Goal: Obtain resource: Download file/media

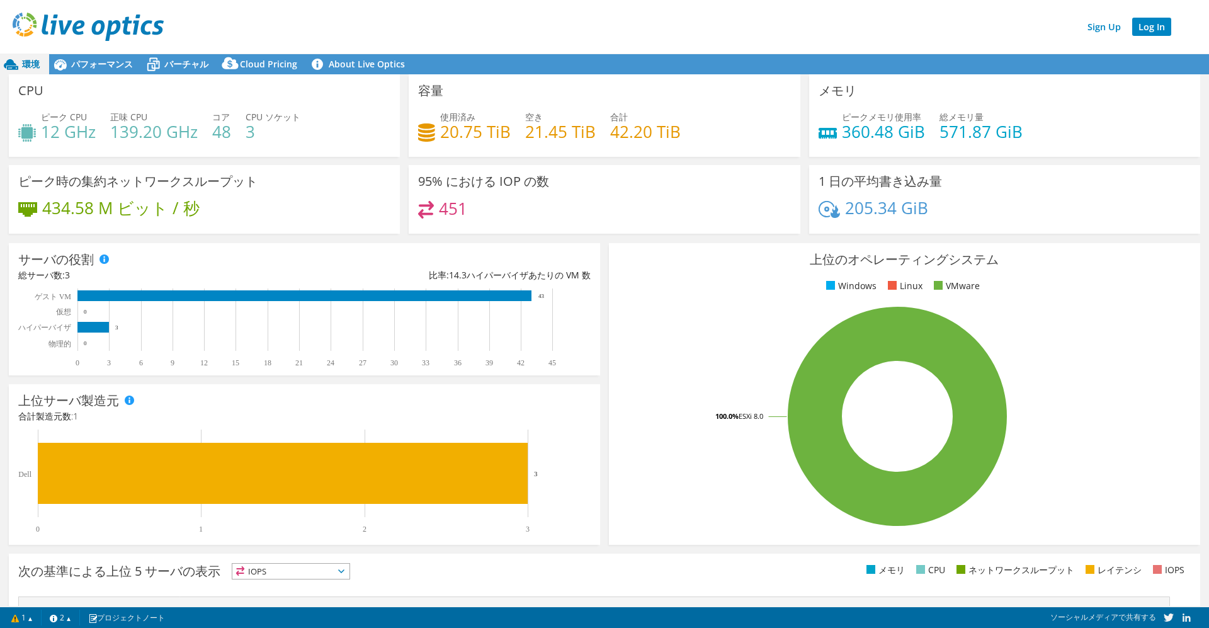
click at [1161, 21] on link "Log In" at bounding box center [1151, 27] width 39 height 18
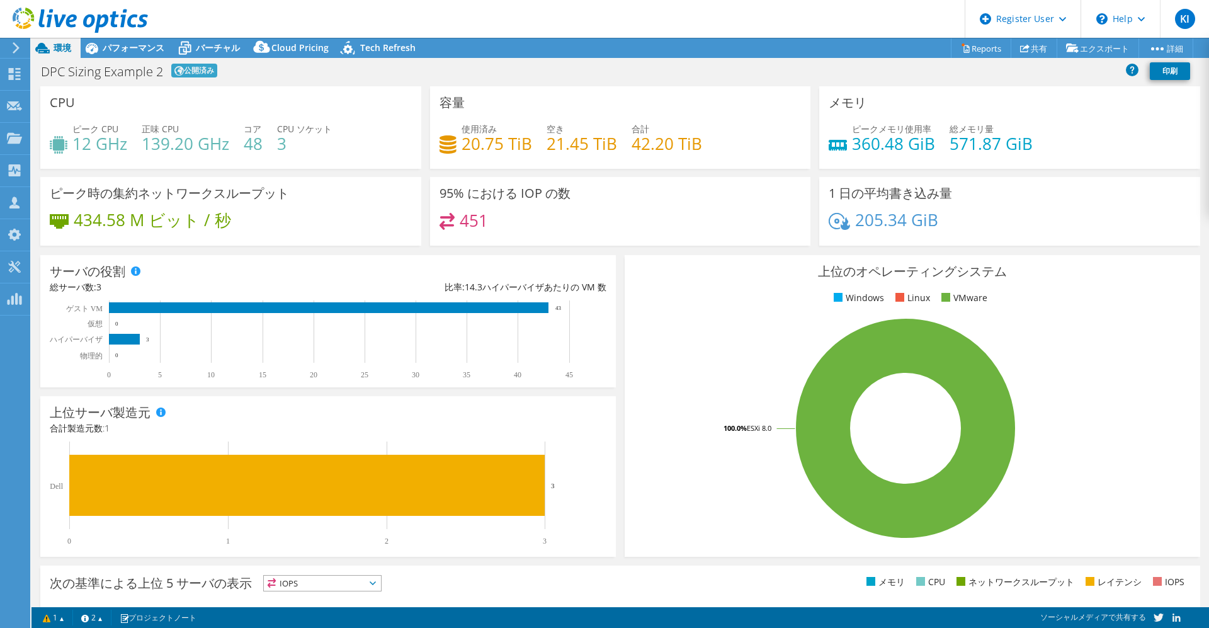
select select "Tokyo"
select select "JPY"
click at [986, 51] on link "Reports" at bounding box center [981, 48] width 60 height 20
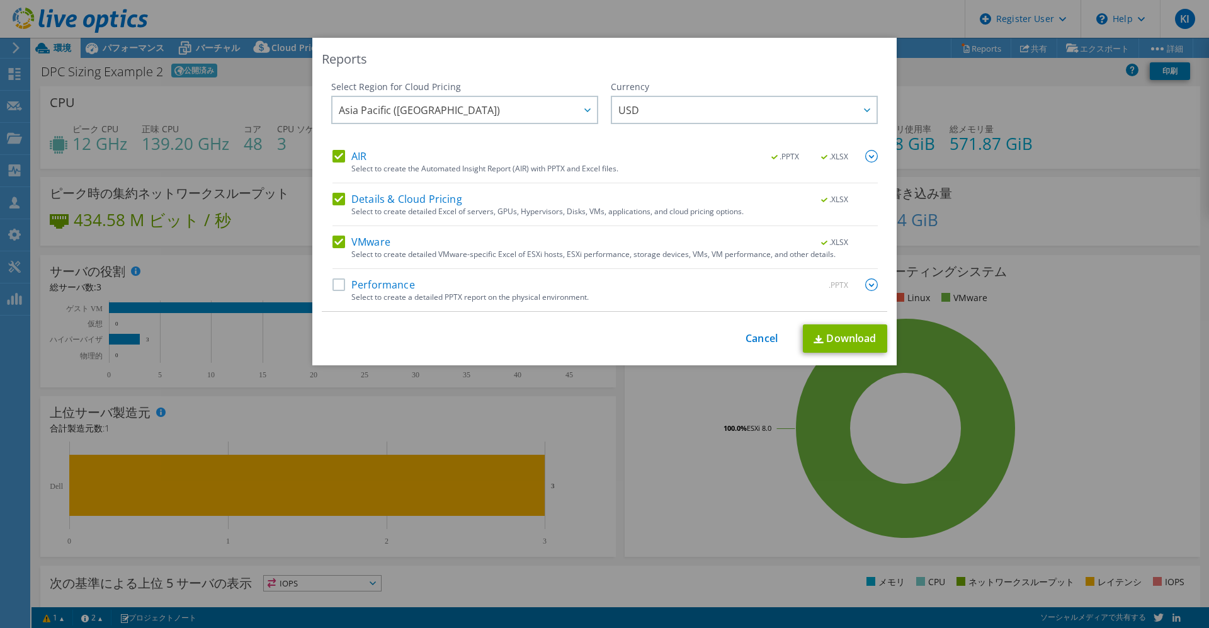
click at [333, 286] on label "Performance" at bounding box center [374, 284] width 83 height 13
click at [0, 0] on input "Performance" at bounding box center [0, 0] width 0 height 0
click at [818, 337] on link "Download" at bounding box center [845, 338] width 84 height 28
click at [764, 335] on link "Cancel" at bounding box center [762, 339] width 32 height 12
